Goal: Task Accomplishment & Management: Manage account settings

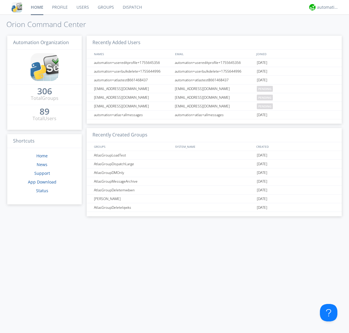
click at [105, 7] on link "Groups" at bounding box center [105, 7] width 25 height 15
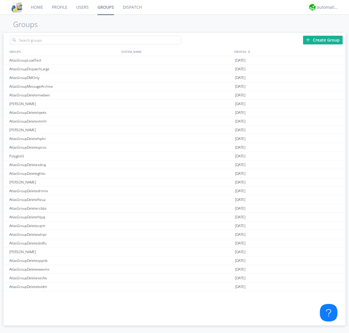
click at [105, 7] on link "Groups" at bounding box center [105, 7] width 25 height 15
click at [322, 40] on div "Create Group" at bounding box center [322, 40] width 39 height 9
click at [105, 7] on link "Groups" at bounding box center [105, 7] width 25 height 15
type input "AtlasGroupDeleterrdee"
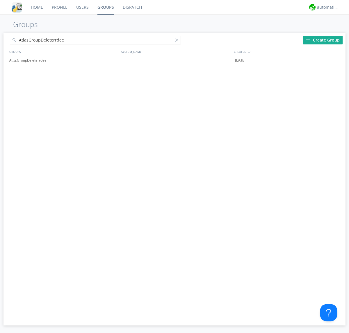
click at [82, 7] on link "Users" at bounding box center [82, 7] width 21 height 15
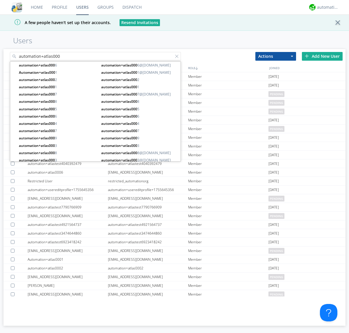
type input "automation+atlas000"
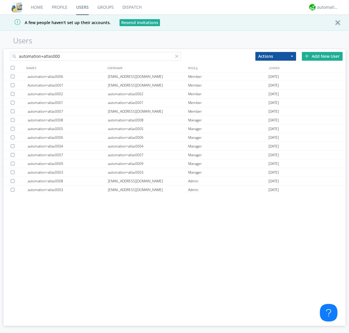
click at [12, 68] on div at bounding box center [13, 68] width 4 height 4
click at [275, 56] on button "Actions" at bounding box center [275, 56] width 41 height 9
click at [0, 0] on link "Add to Group" at bounding box center [0, 0] width 0 height 0
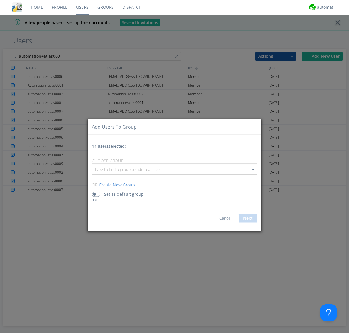
click at [174, 169] on input "button" at bounding box center [174, 169] width 164 height 10
click at [0, 0] on link "AtlasGroupDeleterrdee" at bounding box center [0, 0] width 0 height 0
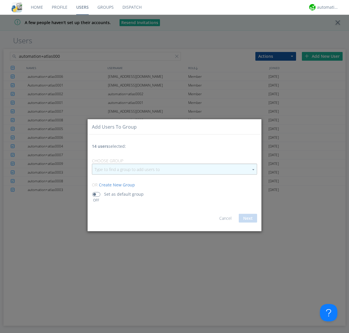
type input "AtlasGroupDeleterrdee"
click at [247, 218] on button "Next" at bounding box center [247, 218] width 18 height 9
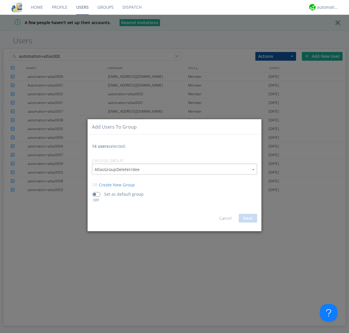
click at [82, 7] on link "Users" at bounding box center [82, 7] width 21 height 15
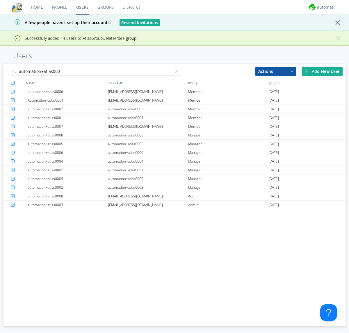
click at [178, 72] on div at bounding box center [178, 73] width 6 height 6
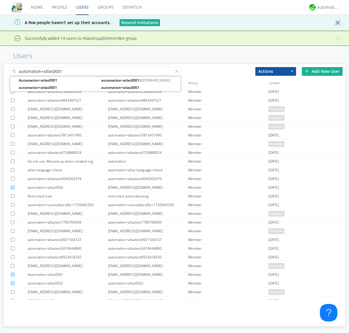
type input "automation+atlas0001"
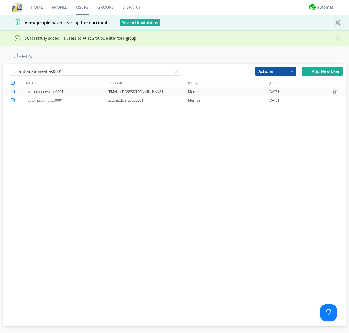
click at [148, 91] on div "[EMAIL_ADDRESS][DOMAIN_NAME]" at bounding box center [148, 91] width 80 height 8
click at [105, 7] on link "Groups" at bounding box center [105, 7] width 25 height 15
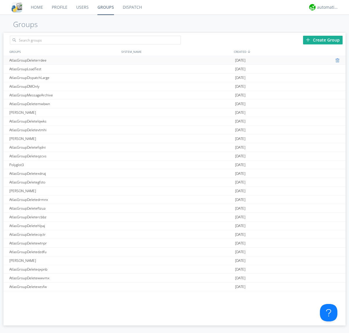
click at [335, 60] on div at bounding box center [338, 60] width 6 height 5
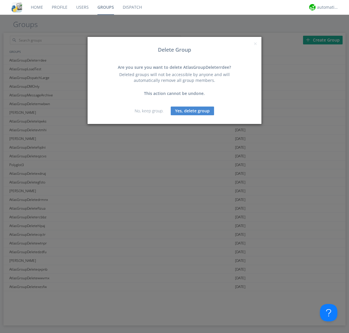
click at [192, 111] on button "Yes, delete group" at bounding box center [191, 111] width 43 height 9
